Goal: Information Seeking & Learning: Learn about a topic

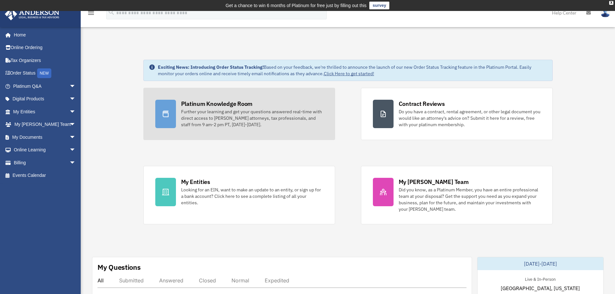
click at [245, 119] on div "Further your learning and get your questions answered real-time with direct acc…" at bounding box center [252, 118] width 142 height 19
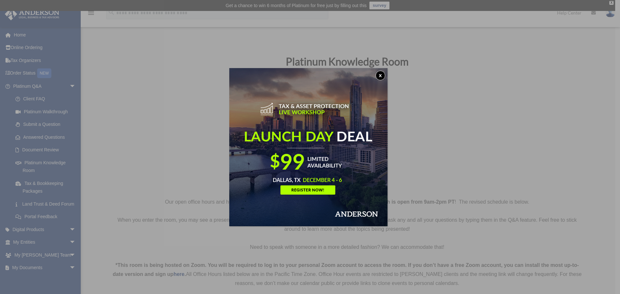
click at [380, 75] on button "x" at bounding box center [381, 76] width 10 height 10
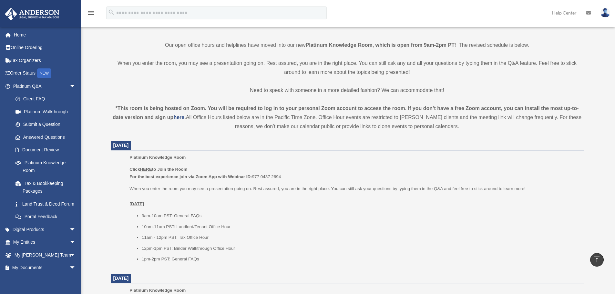
scroll to position [194, 0]
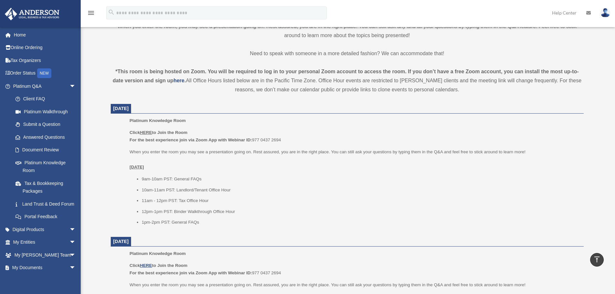
click at [145, 133] on u "HERE" at bounding box center [146, 132] width 12 height 5
click at [145, 134] on u "HERE" at bounding box center [146, 132] width 12 height 5
drag, startPoint x: 284, startPoint y: 142, endPoint x: 254, endPoint y: 144, distance: 30.1
click at [254, 144] on p "Click HERE to Join the Room For the best experience join via Zoom App with Webi…" at bounding box center [355, 136] width 450 height 15
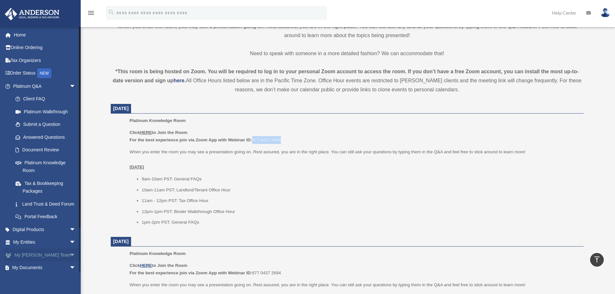
copy p "977 0437 2694"
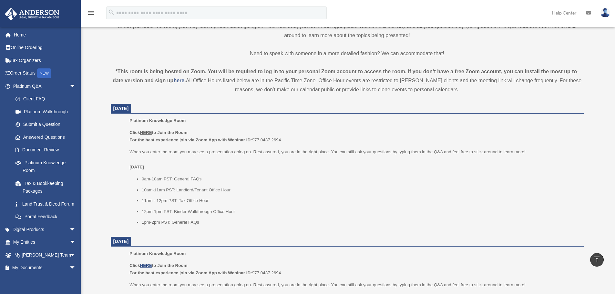
click at [285, 183] on li "9am-10am PST: General FAQs" at bounding box center [361, 179] width 438 height 8
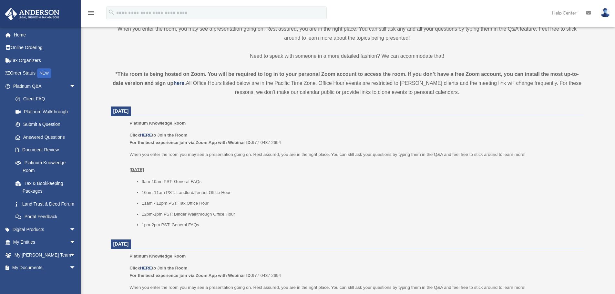
scroll to position [194, 0]
